Goal: Complete application form: Complete application form

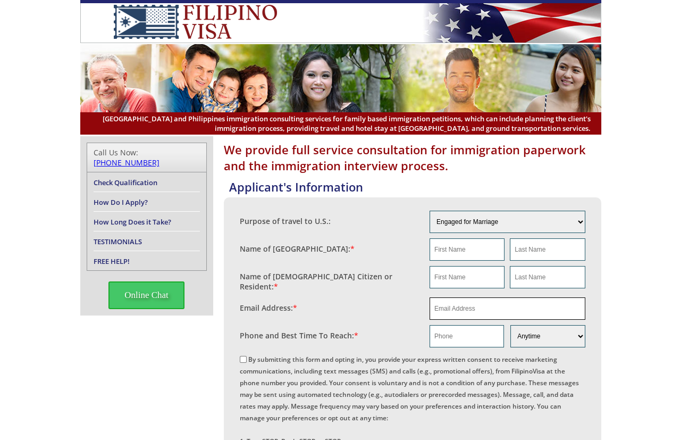
click at [469, 302] on input "email" at bounding box center [508, 308] width 156 height 22
paste input "miss_benie07@yahoo.com"
type input "miss_benie07@yahoo.com"
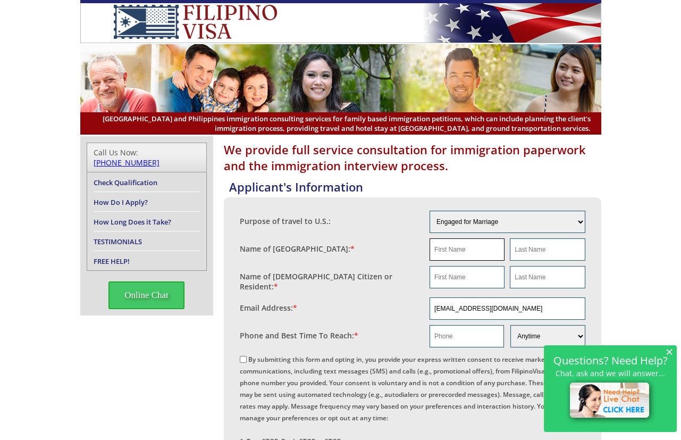
click at [469, 244] on input "text" at bounding box center [467, 249] width 75 height 22
paste input "Benigna Marcial"
type input "Benigna Marcial"
click at [469, 244] on input "Benigna Marcial" at bounding box center [467, 249] width 75 height 22
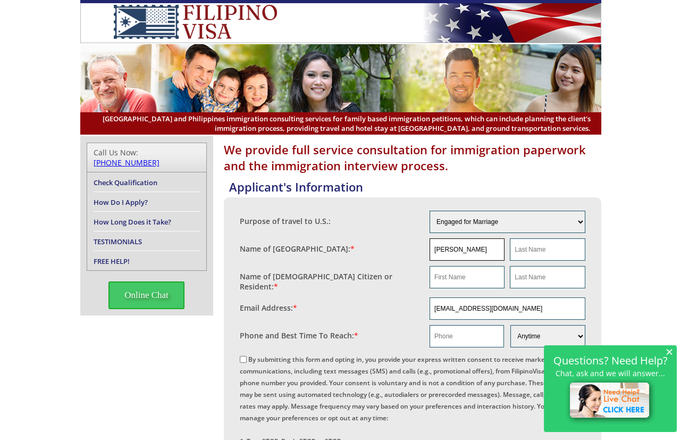
click at [438, 244] on input "Benigna Marcial" at bounding box center [467, 249] width 75 height 22
click at [441, 249] on input "Benigna Marcial" at bounding box center [467, 249] width 75 height 22
drag, startPoint x: 461, startPoint y: 279, endPoint x: 493, endPoint y: 278, distance: 32.5
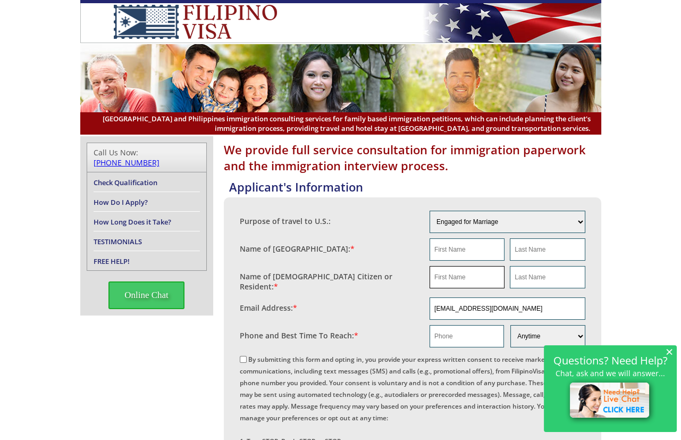
click at [461, 280] on input "text" at bounding box center [467, 277] width 75 height 22
paste input "Benigna Marcial"
click at [471, 273] on input "Benigna Marcial" at bounding box center [467, 277] width 75 height 22
type input "Benigna"
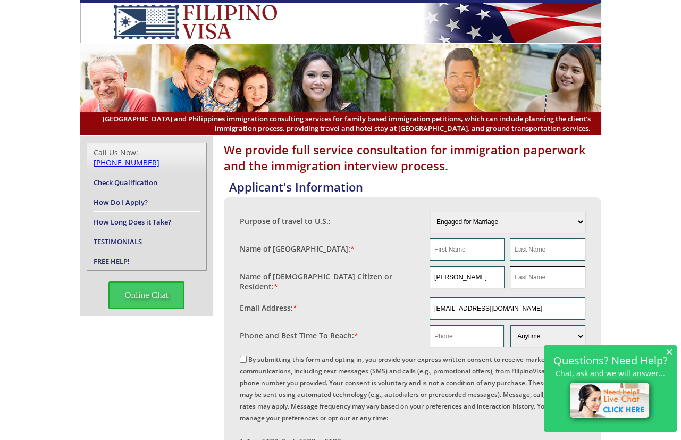
click at [524, 277] on input "text" at bounding box center [547, 277] width 75 height 22
paste input "Marcial"
type input "Marcial"
click at [452, 267] on input "Benigna" at bounding box center [467, 277] width 75 height 22
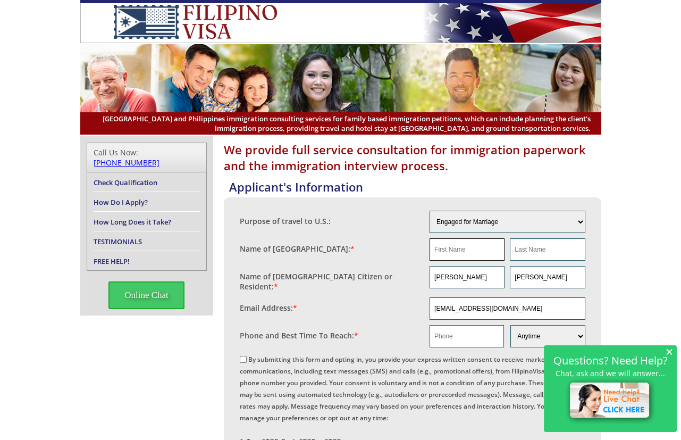
drag, startPoint x: 450, startPoint y: 252, endPoint x: 471, endPoint y: 260, distance: 22.2
click at [452, 252] on input "text" at bounding box center [467, 249] width 75 height 22
paste input "Benigna"
type input "Benigna"
click at [561, 275] on input "Marcial" at bounding box center [547, 277] width 75 height 22
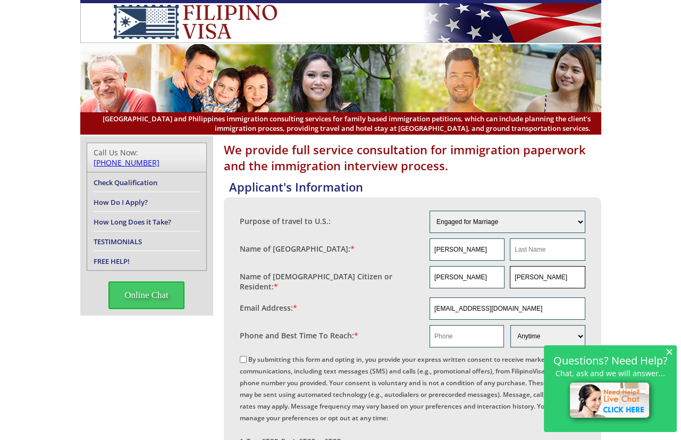
click at [561, 275] on input "Marcial" at bounding box center [547, 277] width 75 height 22
click at [552, 256] on input "text" at bounding box center [547, 249] width 75 height 22
paste input "Marcial"
type input "Marcial"
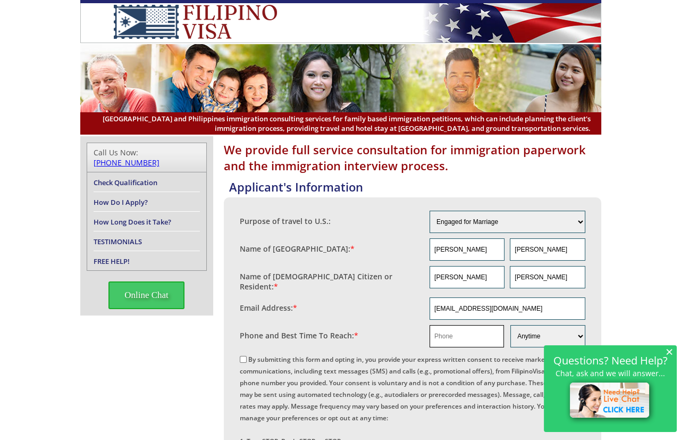
paste input "+1 808 276 1799"
click at [453, 329] on input "text" at bounding box center [467, 336] width 74 height 22
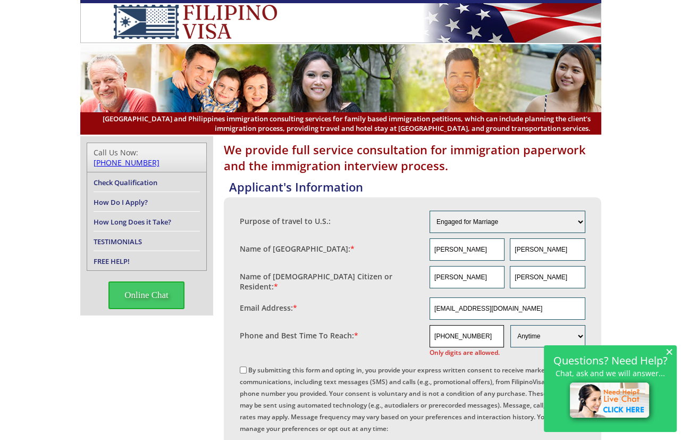
click at [468, 332] on input "+1 808 276 1799" at bounding box center [467, 336] width 74 height 22
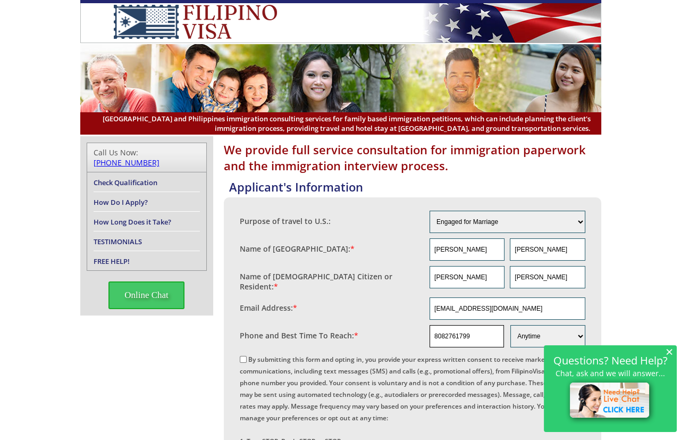
click at [469, 332] on input "8082761799" at bounding box center [467, 336] width 74 height 22
type input "8082761799"
click at [239, 356] on div "Purpose of travel to U.S.: Engaged for Marriage Already Married to U.S. Citizen…" at bounding box center [413, 385] width 378 height 377
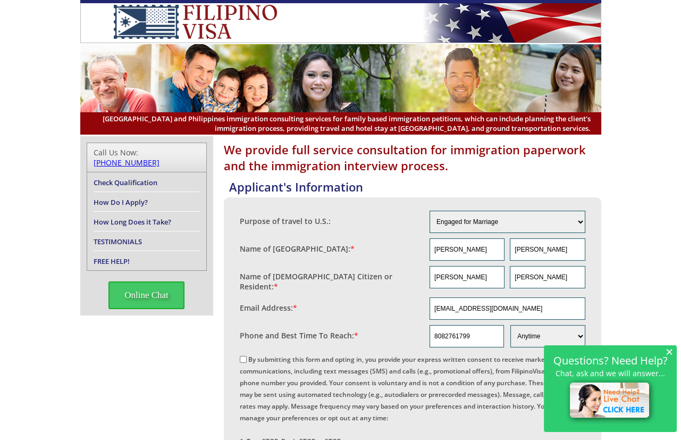
click at [269, 355] on label "By submitting this form and opting in, you provide your express written consent…" at bounding box center [409, 424] width 339 height 138
click at [247, 356] on input "By submitting this form and opting in, you provide your express written consent…" at bounding box center [243, 359] width 7 height 7
checkbox input "true"
click at [463, 307] on input "miss_benie07@yahoo.com" at bounding box center [508, 308] width 156 height 22
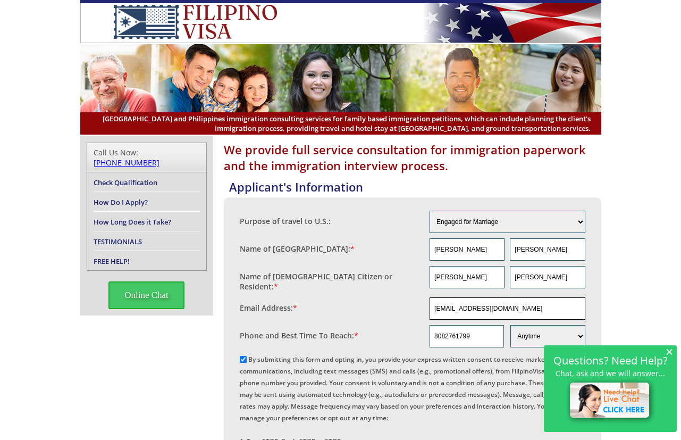
click at [463, 307] on input "miss_benie07@yahoo.com" at bounding box center [508, 308] width 156 height 22
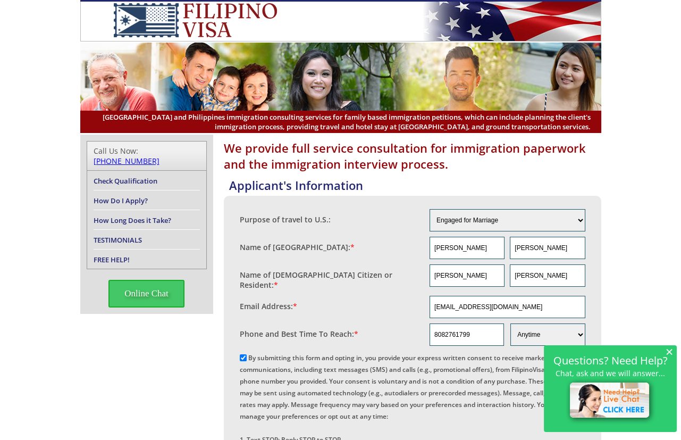
scroll to position [436, 0]
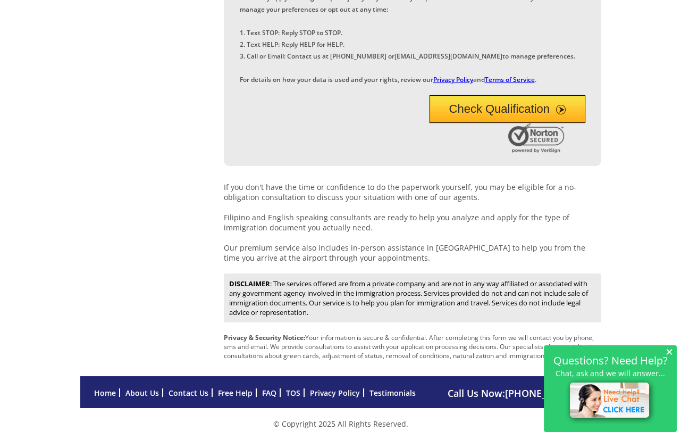
click at [527, 122] on button "Check Qualification" at bounding box center [508, 109] width 156 height 28
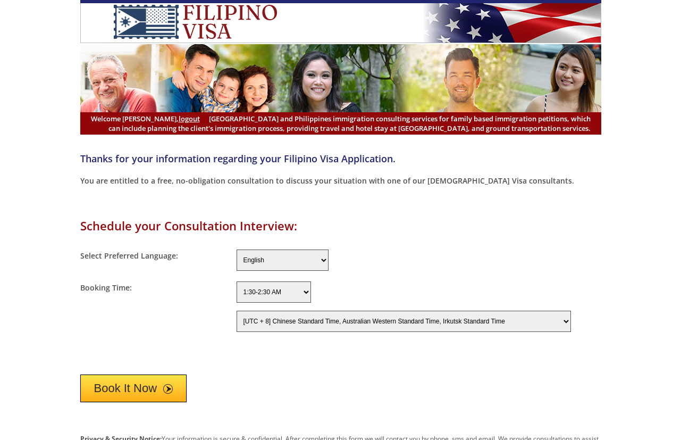
select select "-480"
click at [153, 380] on button "Book It Now" at bounding box center [133, 388] width 107 height 28
